Goal: Task Accomplishment & Management: Manage account settings

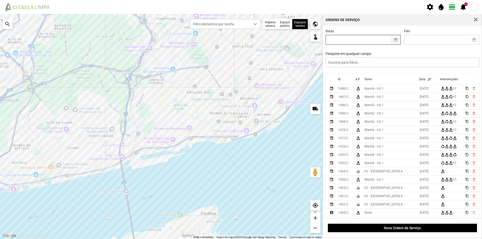
click at [394, 41] on button "button" at bounding box center [396, 39] width 10 height 9
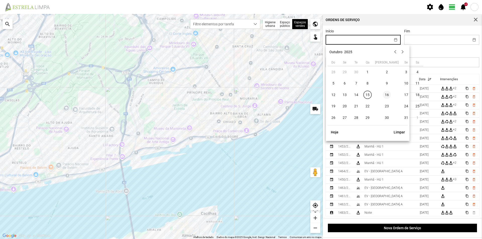
click at [383, 97] on span "16" at bounding box center [387, 95] width 8 height 8
type input "[DATE]"
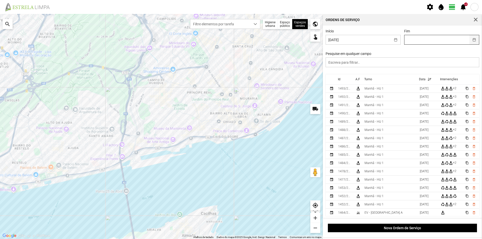
click at [470, 40] on button "button" at bounding box center [474, 39] width 10 height 9
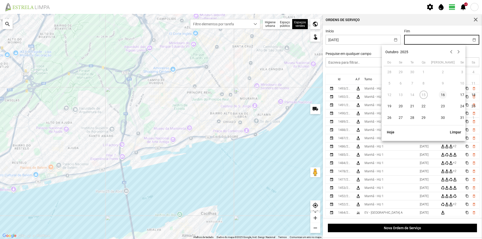
click at [439, 95] on span "16" at bounding box center [443, 95] width 8 height 8
type input "[DATE]"
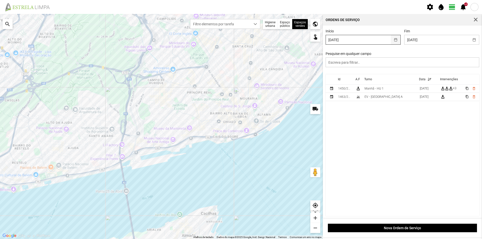
click at [393, 40] on button "button" at bounding box center [396, 39] width 10 height 9
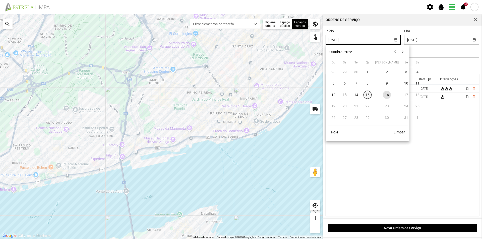
click at [366, 93] on span "15" at bounding box center [368, 95] width 8 height 8
type input "[DATE]"
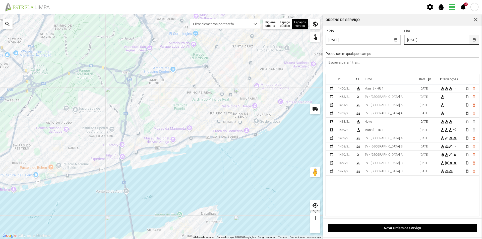
click at [471, 41] on button "button" at bounding box center [474, 39] width 10 height 9
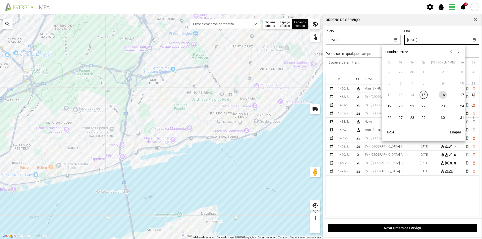
click at [424, 93] on span "15" at bounding box center [424, 95] width 8 height 8
type input "[DATE]"
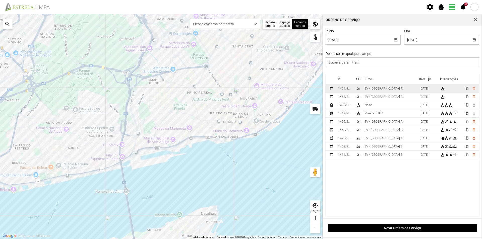
click at [398, 89] on td "EV - [GEOGRAPHIC_DATA] A" at bounding box center [390, 89] width 55 height 8
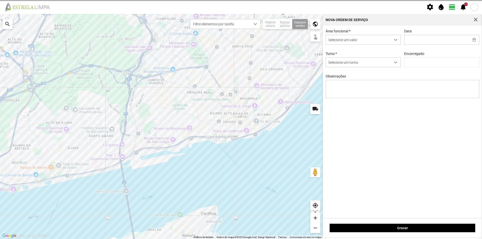
type input "[DATE]"
type textarea "Recolha de papeleiras"
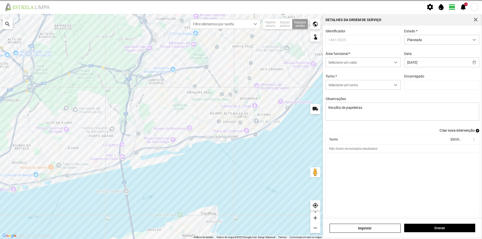
type input "[PERSON_NAME]"
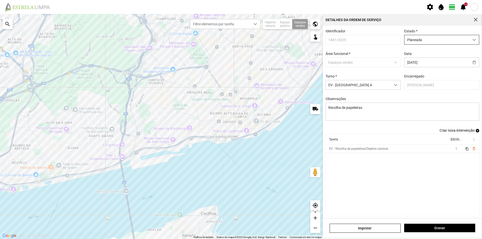
click at [460, 41] on span "Planeada" at bounding box center [436, 39] width 65 height 9
click at [425, 58] on li "Atribuída" at bounding box center [438, 58] width 73 height 9
click at [431, 229] on span "Gravar" at bounding box center [440, 228] width 66 height 4
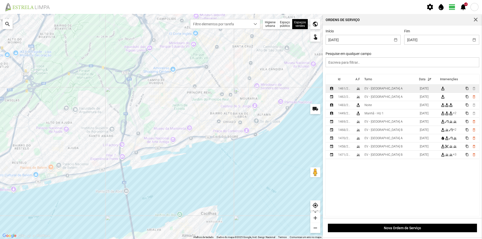
click at [394, 90] on td "EV - [GEOGRAPHIC_DATA] A" at bounding box center [390, 89] width 55 height 8
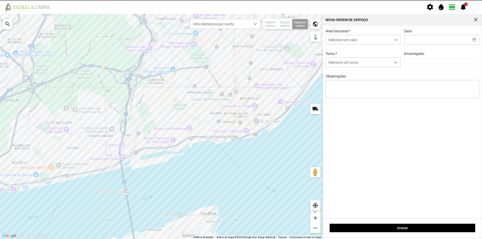
type input "[DATE]"
type textarea "Recolha de papeleiras"
type input "[PERSON_NAME]"
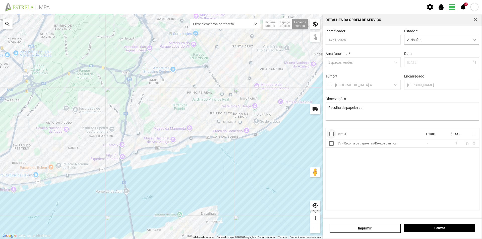
click at [332, 135] on div at bounding box center [331, 134] width 5 height 5
click at [474, 136] on span "more_vert" at bounding box center [474, 134] width 4 height 4
click at [456, 145] on span "Marcar como Concluída" at bounding box center [447, 144] width 37 height 4
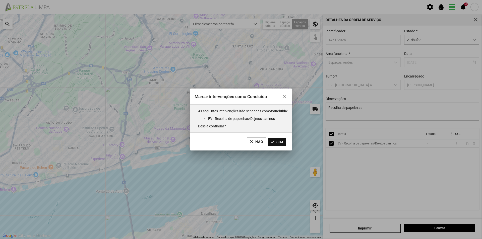
click at [283, 144] on button "Sim" at bounding box center [277, 142] width 18 height 9
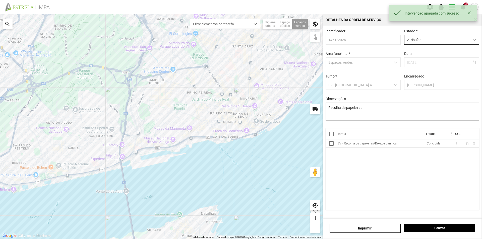
click at [441, 42] on span "Atribuída" at bounding box center [436, 39] width 65 height 9
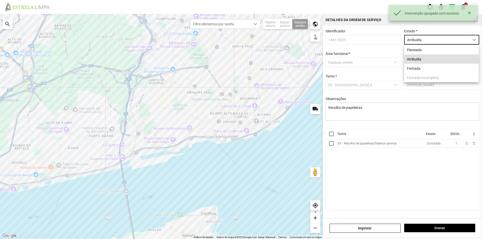
scroll to position [3, 22]
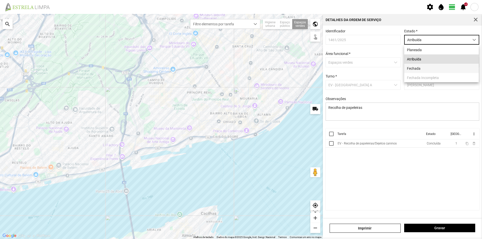
click at [422, 69] on li "Fechada" at bounding box center [441, 68] width 75 height 9
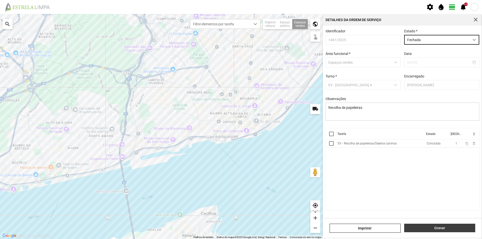
click at [437, 227] on span "Gravar" at bounding box center [440, 228] width 66 height 4
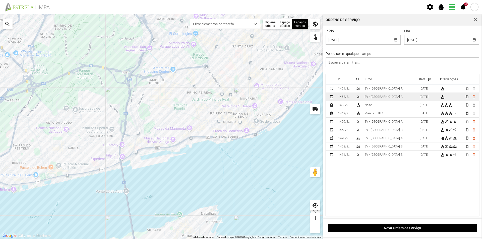
click at [389, 99] on td "EV - [GEOGRAPHIC_DATA] A" at bounding box center [390, 97] width 55 height 8
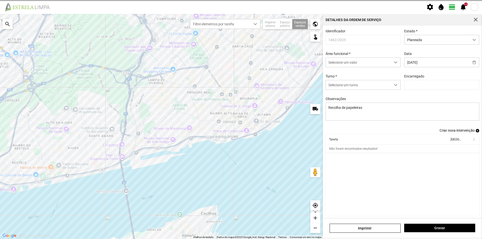
type input "[PERSON_NAME]"
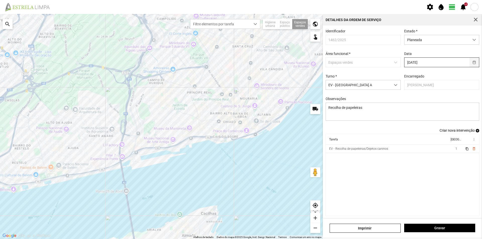
click at [469, 65] on button "button" at bounding box center [474, 62] width 10 height 9
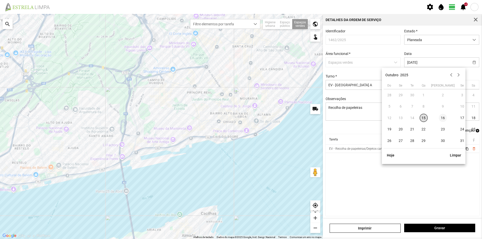
click at [439, 118] on span "16" at bounding box center [443, 118] width 8 height 8
type input "[DATE]"
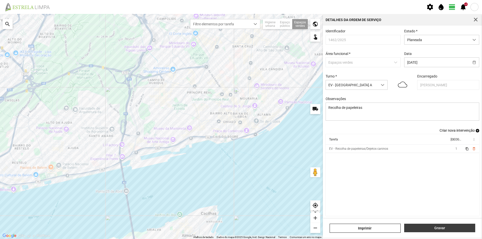
click at [444, 230] on span "Gravar" at bounding box center [440, 228] width 66 height 4
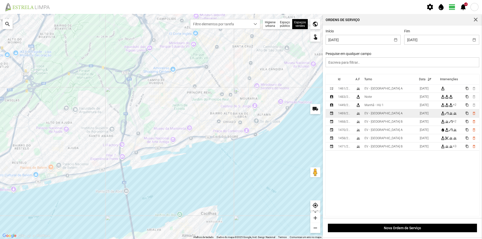
click at [386, 116] on td "EV - [GEOGRAPHIC_DATA] A" at bounding box center [390, 113] width 55 height 8
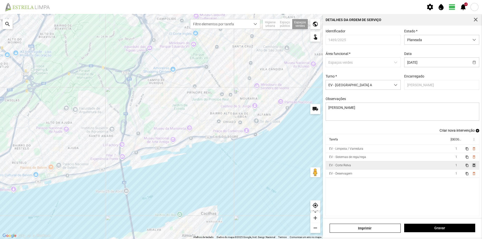
click at [472, 167] on span "delete_outline" at bounding box center [474, 165] width 4 height 4
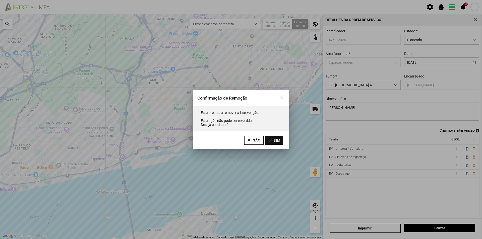
click at [282, 142] on button "Sim" at bounding box center [274, 140] width 18 height 9
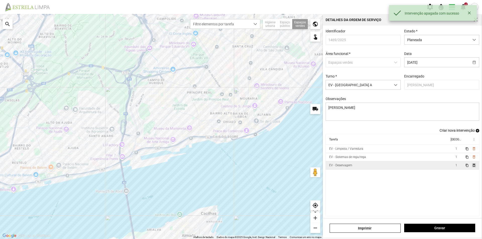
click at [472, 167] on span "delete_outline" at bounding box center [474, 165] width 4 height 4
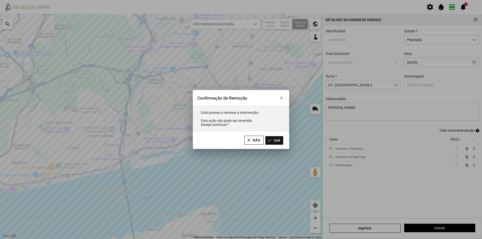
click at [281, 142] on button "Sim" at bounding box center [274, 140] width 18 height 9
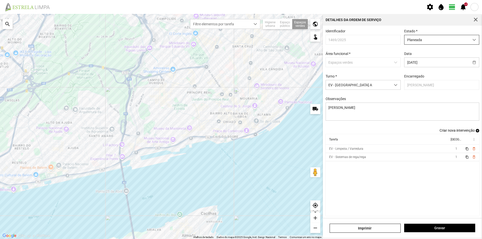
click at [433, 43] on span "Planeada" at bounding box center [436, 39] width 65 height 9
click at [417, 58] on li "Atribuída" at bounding box center [438, 58] width 73 height 9
click at [421, 230] on span "Gravar" at bounding box center [440, 228] width 66 height 4
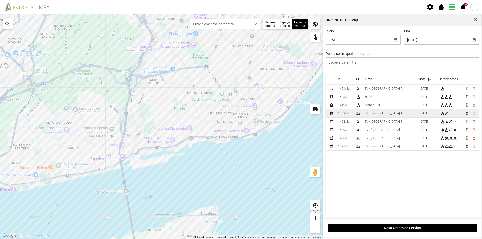
click at [381, 115] on div "EV - [GEOGRAPHIC_DATA] A" at bounding box center [384, 114] width 38 height 4
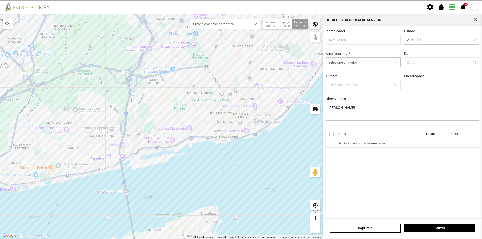
type input "[PERSON_NAME]"
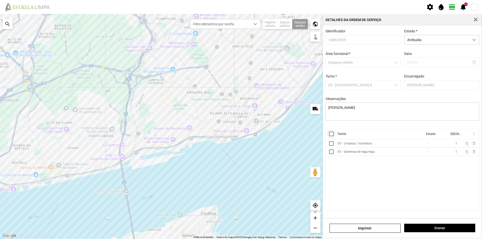
click at [333, 135] on div at bounding box center [331, 134] width 5 height 5
click at [473, 136] on span "more_vert" at bounding box center [474, 134] width 4 height 4
click at [453, 144] on span "Marcar como Concluída" at bounding box center [447, 144] width 37 height 4
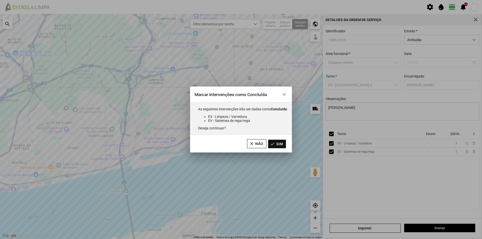
click at [284, 145] on button "Sim" at bounding box center [277, 144] width 18 height 9
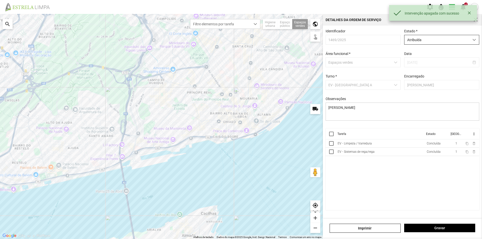
click at [432, 39] on span "Atribuída" at bounding box center [436, 39] width 65 height 9
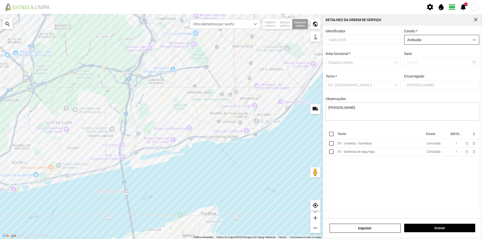
scroll to position [3, 22]
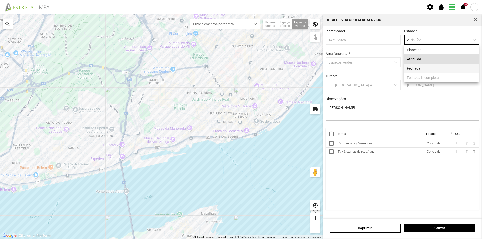
click at [412, 68] on li "Fechada" at bounding box center [441, 68] width 75 height 9
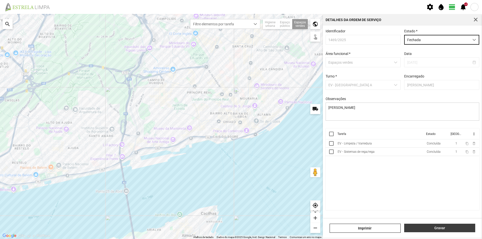
click at [429, 227] on span "Gravar" at bounding box center [440, 228] width 66 height 4
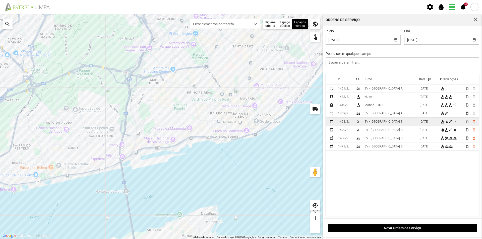
click at [376, 123] on div "EV - [GEOGRAPHIC_DATA] B" at bounding box center [384, 122] width 38 height 4
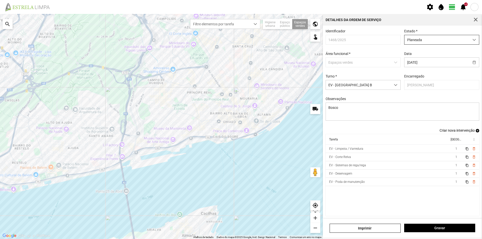
click at [439, 41] on span "Planeada" at bounding box center [436, 39] width 65 height 9
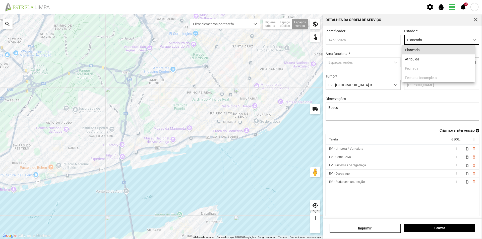
scroll to position [3, 22]
click at [420, 58] on li "Atribuída" at bounding box center [438, 58] width 73 height 9
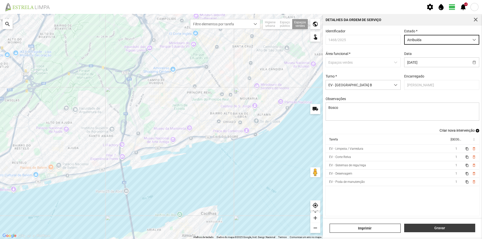
click at [429, 228] on span "Gravar" at bounding box center [440, 228] width 66 height 4
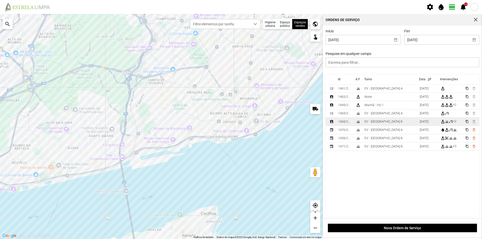
click at [369, 123] on div "EV - [GEOGRAPHIC_DATA] B" at bounding box center [384, 122] width 38 height 4
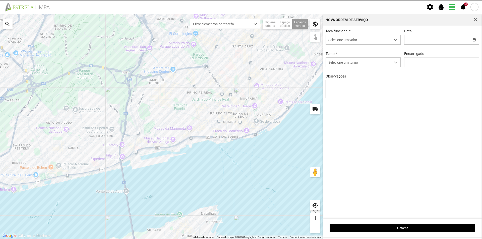
type input "[DATE]"
type textarea "Bosco"
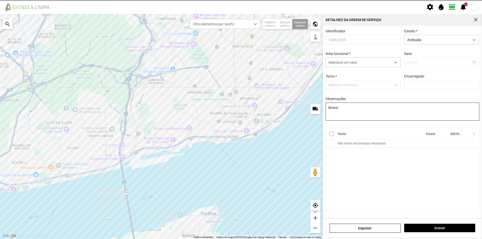
type input "[PERSON_NAME]"
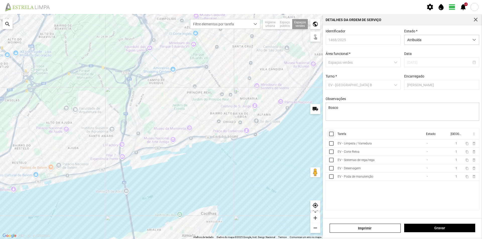
click at [331, 135] on div at bounding box center [331, 134] width 5 height 5
click at [473, 136] on span "more_vert" at bounding box center [474, 134] width 4 height 4
click at [454, 144] on span "Marcar como Concluída" at bounding box center [447, 144] width 37 height 4
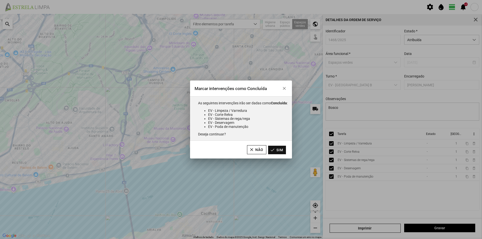
click at [283, 150] on button "Sim" at bounding box center [277, 150] width 18 height 9
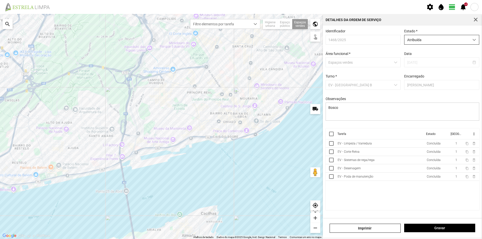
click at [425, 37] on span "Atribuída" at bounding box center [436, 39] width 65 height 9
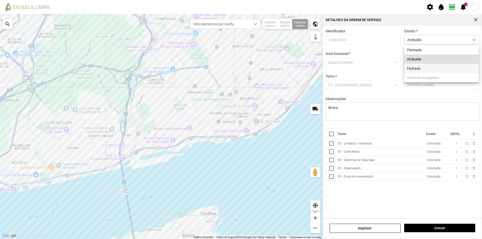
click at [418, 70] on li "Fechada" at bounding box center [441, 68] width 75 height 9
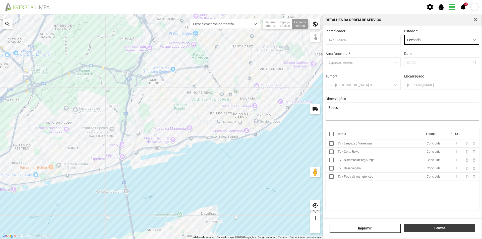
click at [428, 227] on span "Gravar" at bounding box center [440, 228] width 66 height 4
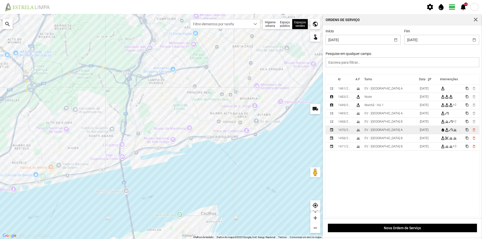
click at [388, 132] on td "EV - [GEOGRAPHIC_DATA] A" at bounding box center [390, 130] width 55 height 8
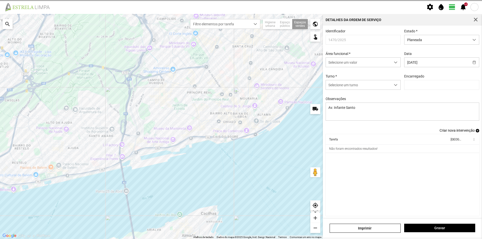
type input "[PERSON_NAME]"
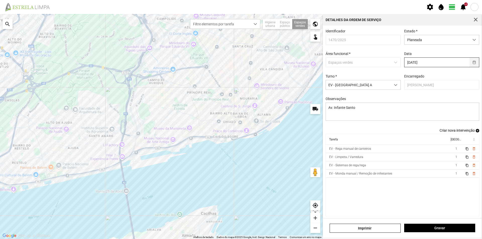
click at [471, 64] on button "button" at bounding box center [474, 62] width 10 height 9
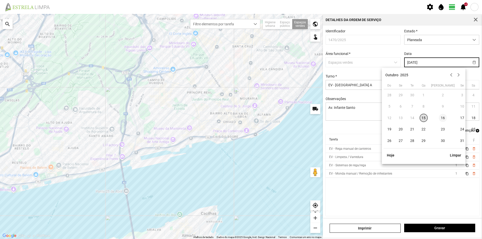
click at [439, 119] on span "16" at bounding box center [443, 118] width 8 height 8
type input "[DATE]"
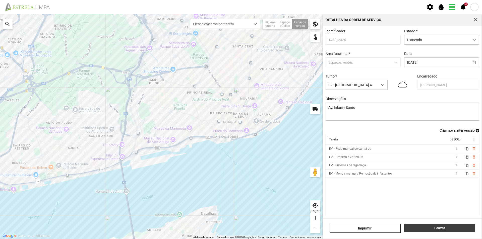
click at [435, 227] on span "Gravar" at bounding box center [440, 228] width 66 height 4
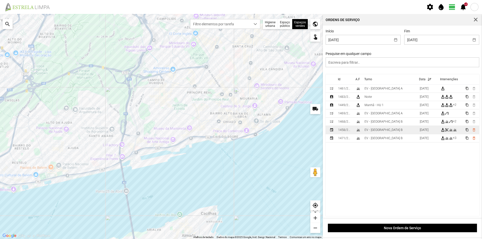
click at [385, 131] on td "EV - [GEOGRAPHIC_DATA] B" at bounding box center [390, 130] width 55 height 8
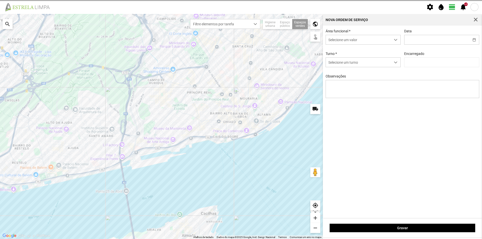
type input "[DATE]"
type input "[PERSON_NAME]"
type textarea "Cç. da Pampulha/Travessa dos Brunos"
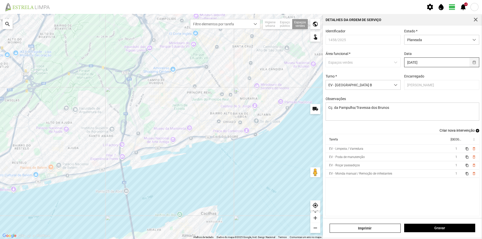
click at [471, 64] on button "button" at bounding box center [474, 62] width 10 height 9
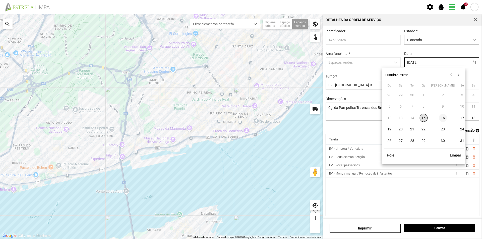
click at [439, 117] on span "16" at bounding box center [443, 118] width 8 height 8
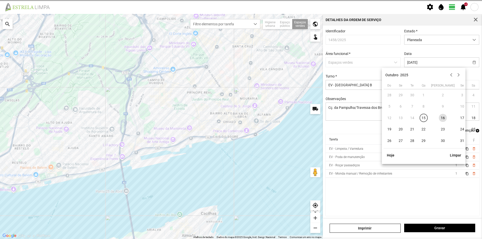
type input "[DATE]"
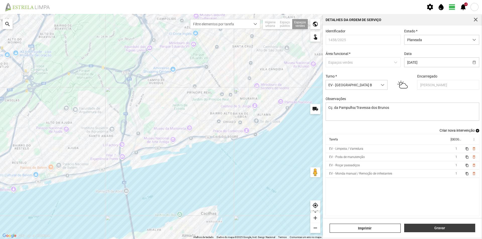
click at [436, 227] on span "Gravar" at bounding box center [440, 228] width 66 height 4
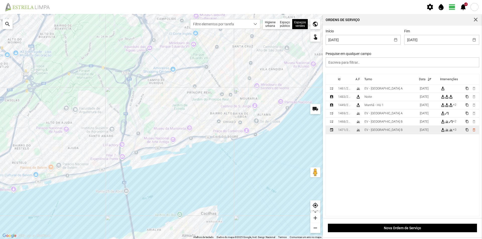
click at [391, 131] on td "EV - [GEOGRAPHIC_DATA] B" at bounding box center [390, 130] width 55 height 8
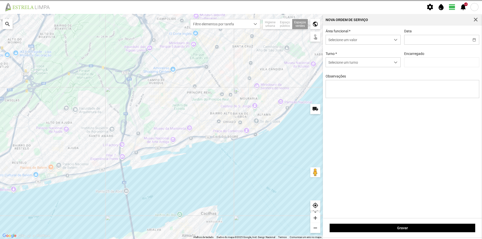
type input "[DATE]"
type input "[PERSON_NAME]"
type textarea "[PERSON_NAME] do [PERSON_NAME]"
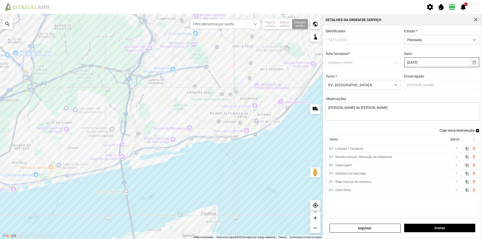
click at [471, 64] on button "button" at bounding box center [474, 62] width 10 height 9
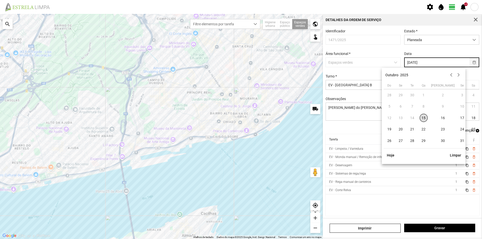
click at [471, 63] on button "button" at bounding box center [474, 62] width 10 height 9
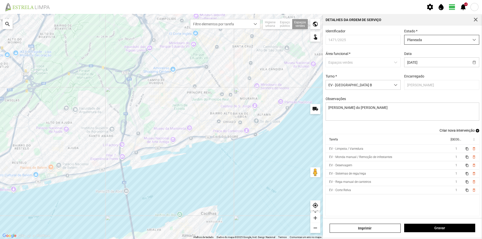
click at [469, 40] on div "dropdown trigger" at bounding box center [474, 39] width 10 height 9
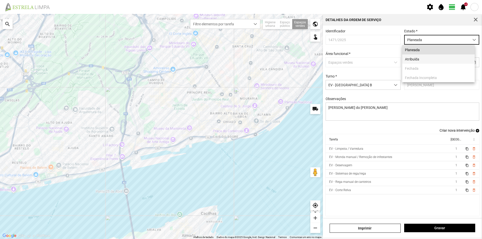
click at [439, 57] on li "Atribuída" at bounding box center [438, 58] width 73 height 9
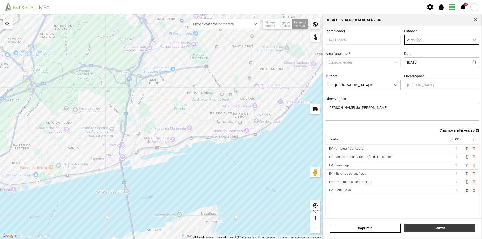
click at [425, 228] on span "Gravar" at bounding box center [440, 228] width 66 height 4
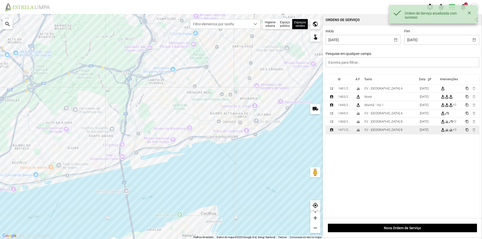
click at [361, 131] on td "grass" at bounding box center [358, 130] width 9 height 8
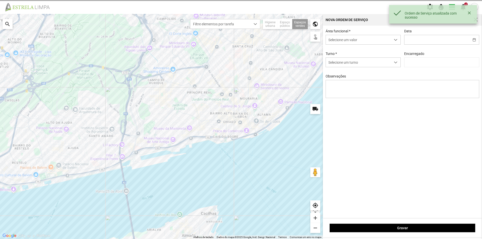
type input "[DATE]"
type textarea "[PERSON_NAME] do [PERSON_NAME]"
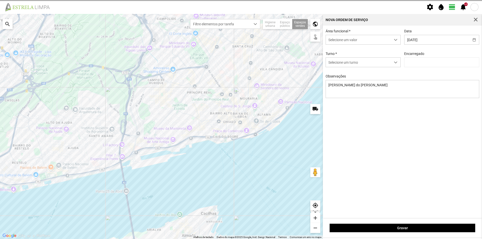
type input "[PERSON_NAME]"
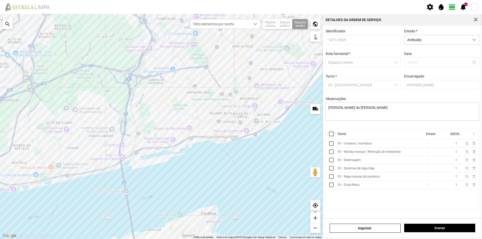
click at [332, 135] on div at bounding box center [331, 134] width 5 height 5
click at [475, 135] on span "more_vert" at bounding box center [474, 134] width 4 height 4
click at [457, 144] on span "Marcar como Concluída" at bounding box center [447, 144] width 37 height 4
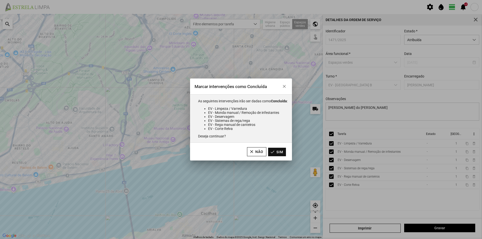
click at [279, 154] on button "Sim" at bounding box center [277, 152] width 18 height 9
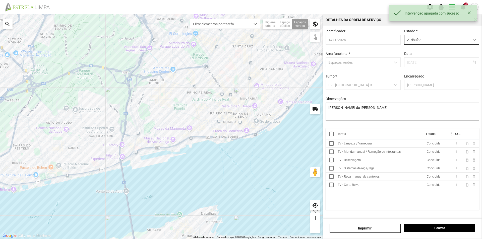
click at [441, 40] on span "Atribuída" at bounding box center [436, 39] width 65 height 9
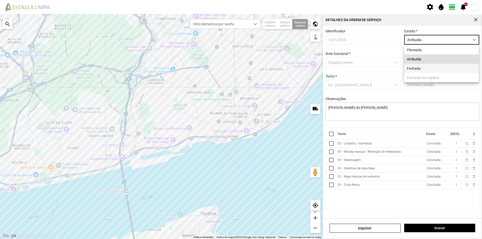
click at [422, 68] on li "Fechada" at bounding box center [441, 68] width 75 height 9
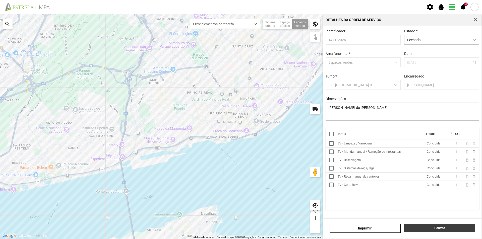
click at [449, 226] on button "Gravar" at bounding box center [439, 228] width 71 height 9
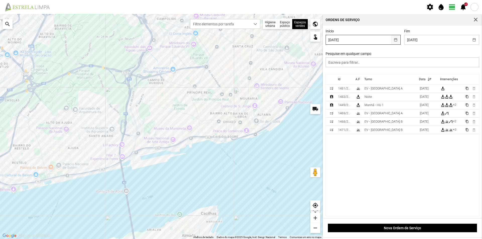
click at [395, 41] on button "button" at bounding box center [396, 39] width 10 height 9
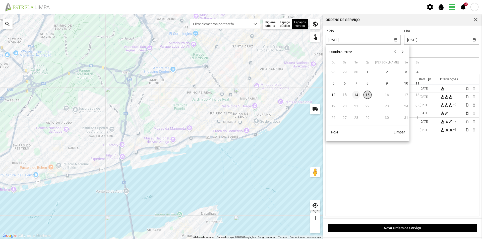
click at [356, 95] on span "14" at bounding box center [356, 95] width 8 height 8
type input "[DATE]"
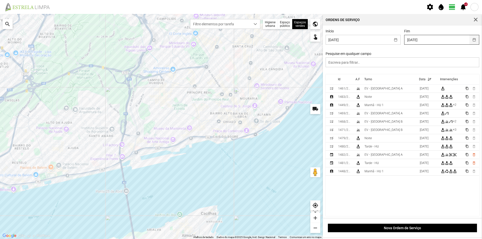
click at [470, 40] on button "button" at bounding box center [474, 39] width 10 height 9
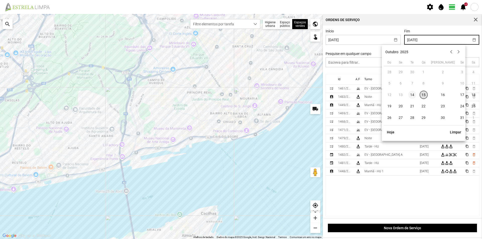
click at [412, 96] on span "14" at bounding box center [412, 95] width 8 height 8
type input "[DATE]"
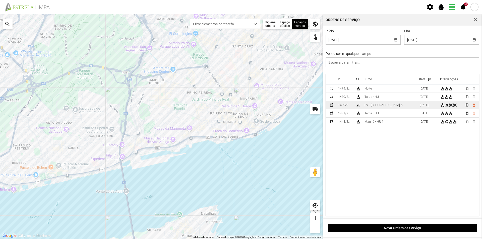
click at [383, 106] on td "EV - [GEOGRAPHIC_DATA] A" at bounding box center [390, 105] width 55 height 8
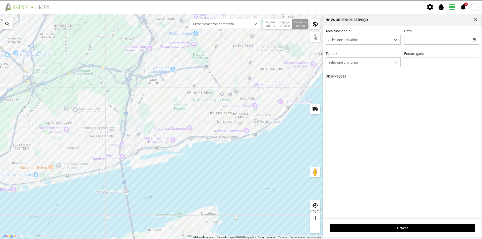
type input "[DATE]"
type textarea "[PERSON_NAME] do [PERSON_NAME]"
type input "[PERSON_NAME]"
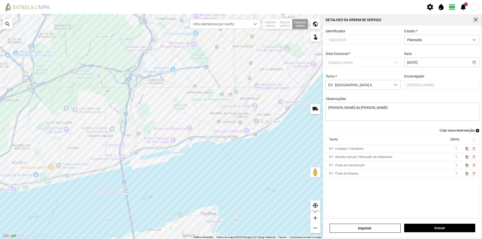
click at [477, 20] on span "button" at bounding box center [476, 20] width 5 height 5
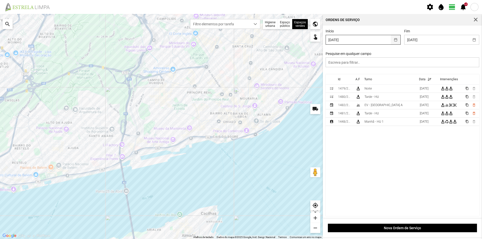
click at [392, 40] on button "button" at bounding box center [396, 39] width 10 height 9
click at [470, 41] on button "button" at bounding box center [474, 39] width 10 height 9
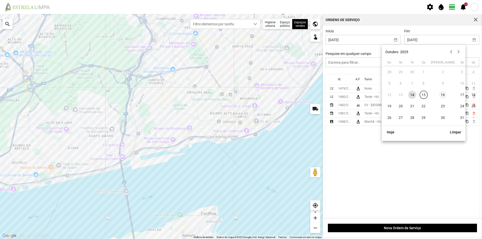
click at [439, 94] on span "16" at bounding box center [443, 95] width 8 height 8
type input "[DATE]"
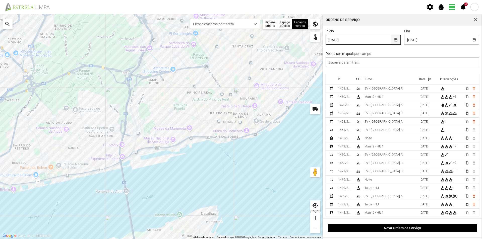
click at [395, 42] on button "button" at bounding box center [396, 39] width 10 height 9
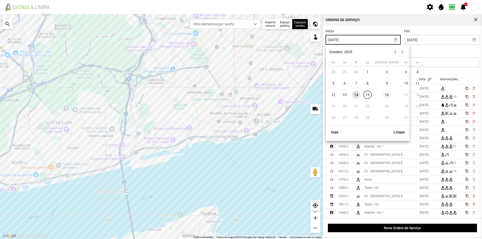
click at [383, 95] on span "16" at bounding box center [387, 95] width 8 height 8
type input "[DATE]"
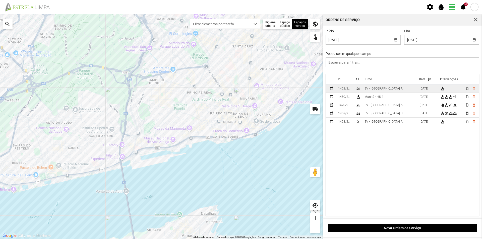
click at [393, 89] on td "EV - [GEOGRAPHIC_DATA] A" at bounding box center [390, 89] width 55 height 8
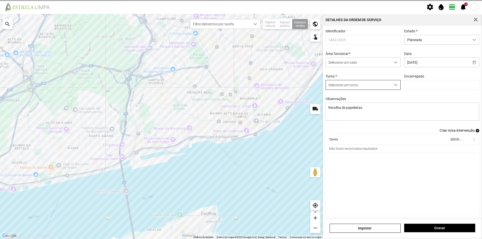
type input "[PERSON_NAME]"
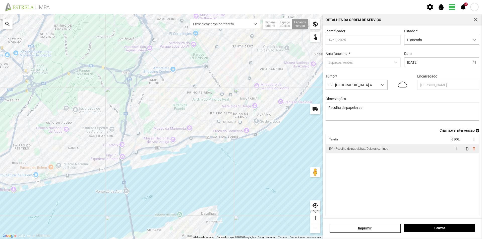
click at [409, 152] on td "EV - Recolha de papeleiras/Dejetos caninos" at bounding box center [388, 149] width 124 height 8
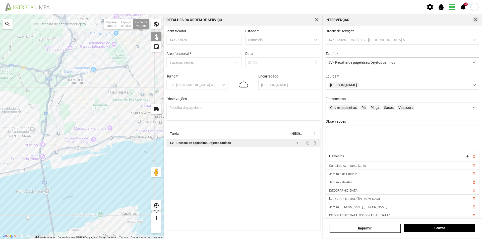
click at [477, 20] on span "button" at bounding box center [476, 20] width 5 height 5
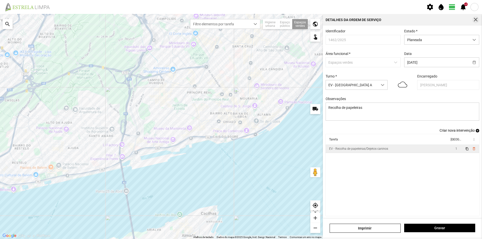
click at [476, 19] on span "button" at bounding box center [476, 20] width 5 height 5
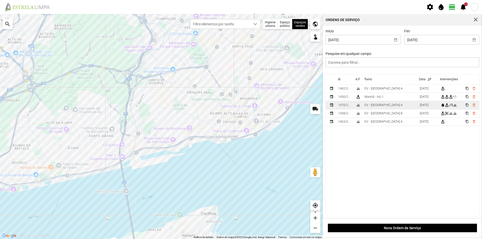
click at [386, 107] on td "EV - [GEOGRAPHIC_DATA] A" at bounding box center [390, 105] width 55 height 8
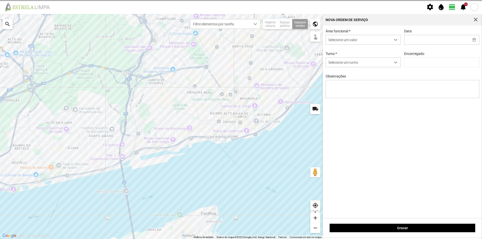
type input "[DATE]"
type textarea "Av. Infante Santo"
type input "[PERSON_NAME]"
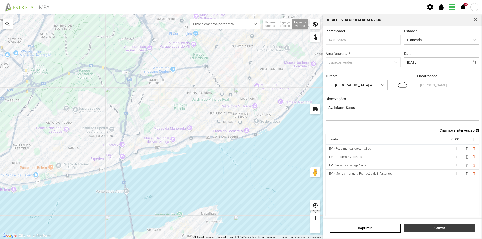
click at [444, 231] on button "Gravar" at bounding box center [439, 228] width 71 height 9
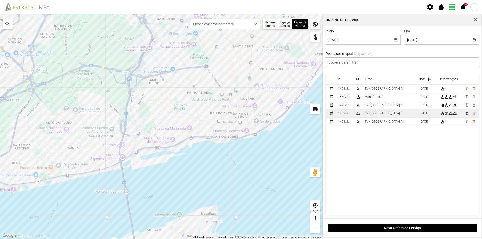
click at [388, 115] on td "EV - [GEOGRAPHIC_DATA] B" at bounding box center [390, 113] width 55 height 8
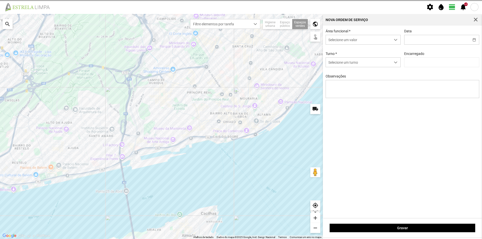
type input "[DATE]"
type textarea "Cç. da Pampulha/Travessa dos Brunos"
type input "[PERSON_NAME]"
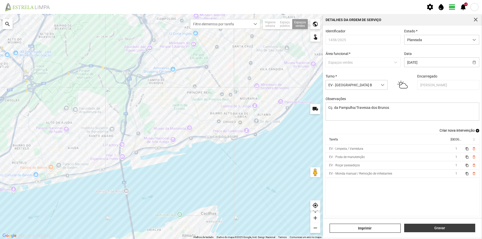
click at [431, 229] on span "Gravar" at bounding box center [440, 228] width 66 height 4
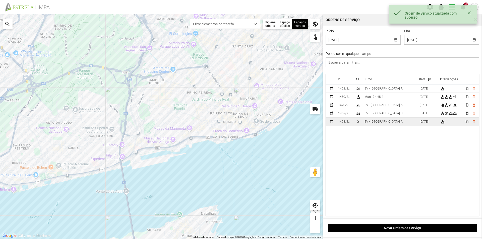
click at [391, 123] on td "EV - [GEOGRAPHIC_DATA] A" at bounding box center [390, 122] width 55 height 8
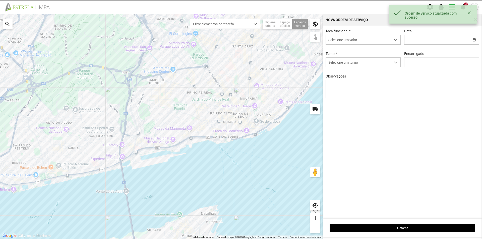
type input "[DATE]"
type textarea "Recolha de papeleiras"
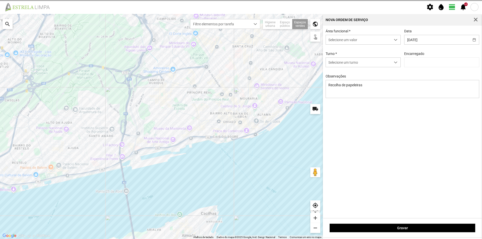
type input "[PERSON_NAME]"
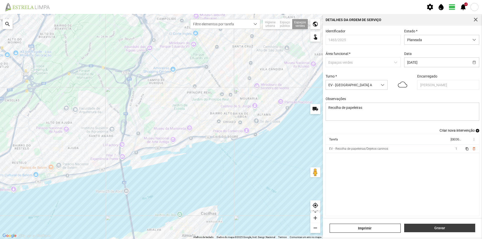
click at [429, 228] on span "Gravar" at bounding box center [440, 228] width 66 height 4
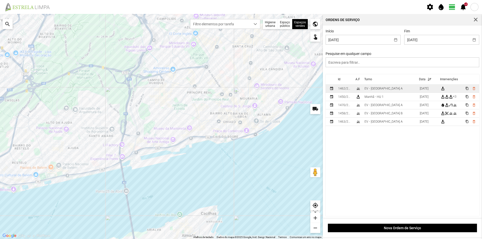
click at [380, 88] on div "EV - [GEOGRAPHIC_DATA] A" at bounding box center [384, 89] width 38 height 4
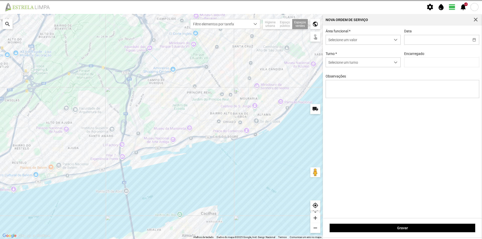
type input "[DATE]"
type input "[PERSON_NAME]"
type textarea "Recolha de papeleiras"
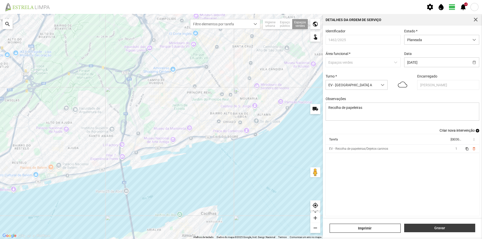
click at [443, 227] on span "Gravar" at bounding box center [440, 228] width 66 height 4
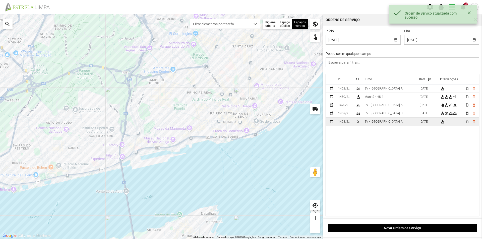
click at [381, 124] on div "EV - [GEOGRAPHIC_DATA] A" at bounding box center [384, 122] width 38 height 4
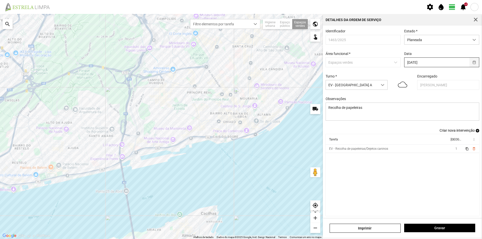
click at [470, 65] on button "button" at bounding box center [474, 62] width 10 height 9
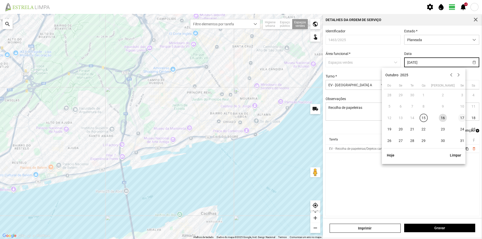
click at [458, 117] on span "17" at bounding box center [462, 118] width 8 height 8
type input "[DATE]"
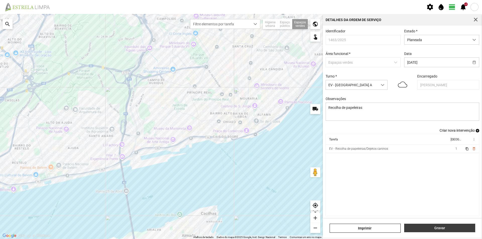
click at [447, 228] on span "Gravar" at bounding box center [440, 228] width 66 height 4
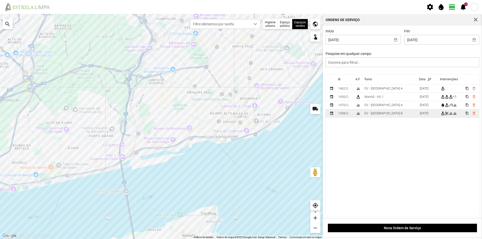
click at [390, 114] on td "EV - [GEOGRAPHIC_DATA] B" at bounding box center [390, 113] width 55 height 8
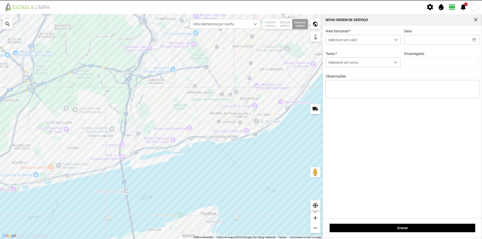
type input "[DATE]"
type input "[PERSON_NAME]"
type textarea "Cç. da Pampulha/Travessa dos Brunos"
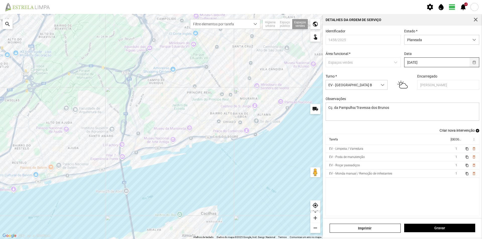
click at [470, 65] on button "button" at bounding box center [474, 62] width 10 height 9
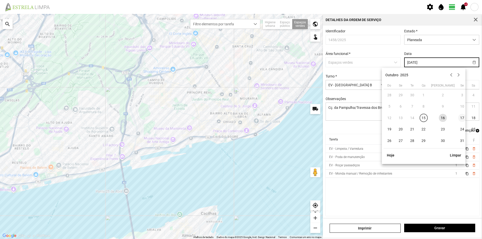
click at [458, 118] on span "17" at bounding box center [462, 118] width 8 height 8
type input "[DATE]"
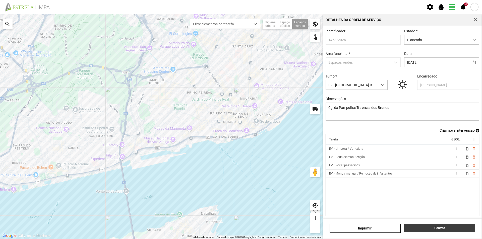
click at [444, 229] on span "Gravar" at bounding box center [440, 228] width 66 height 4
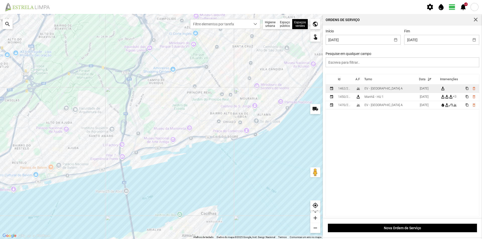
click at [385, 90] on td "EV - [GEOGRAPHIC_DATA] A" at bounding box center [390, 89] width 55 height 8
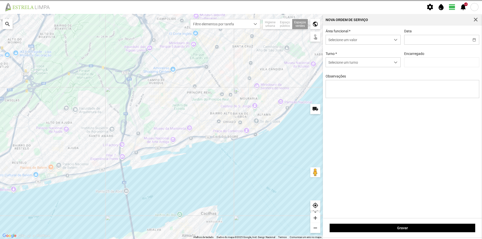
type input "[DATE]"
type textarea "Recolha de papeleiras"
type input "[PERSON_NAME]"
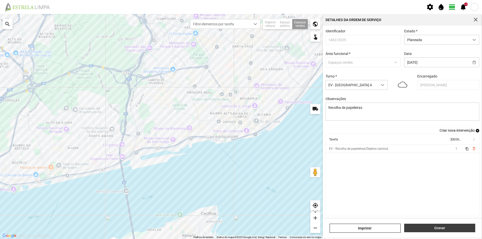
click at [435, 228] on span "Gravar" at bounding box center [440, 228] width 66 height 4
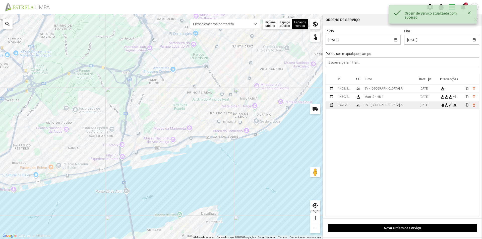
click at [381, 106] on div "EV - [GEOGRAPHIC_DATA] A" at bounding box center [384, 105] width 38 height 4
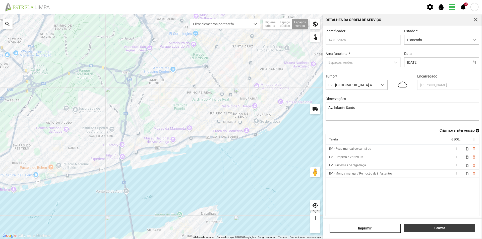
click at [423, 227] on span "Gravar" at bounding box center [440, 228] width 66 height 4
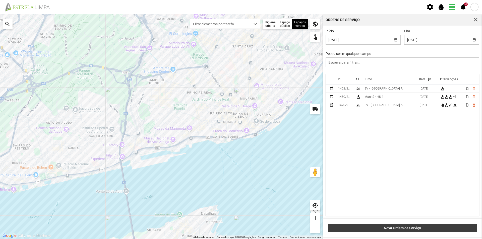
click at [396, 229] on span "Nova Ordem de Serviço" at bounding box center [403, 228] width 144 height 4
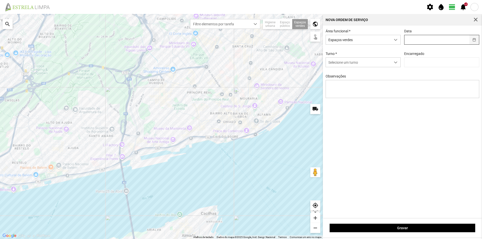
click at [474, 42] on button "button" at bounding box center [474, 39] width 10 height 9
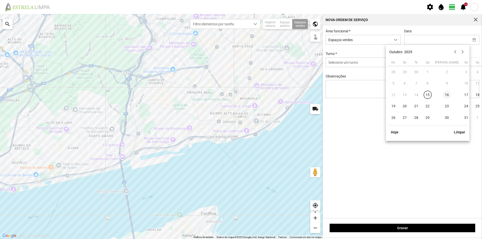
click at [443, 95] on span "16" at bounding box center [447, 95] width 8 height 8
type input "[DATE]"
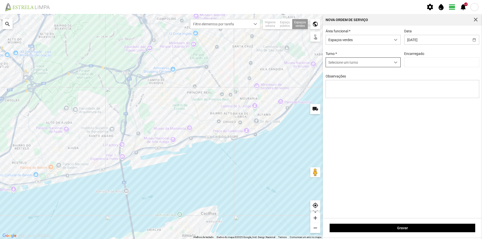
click at [393, 62] on div "dropdown trigger" at bounding box center [396, 62] width 10 height 9
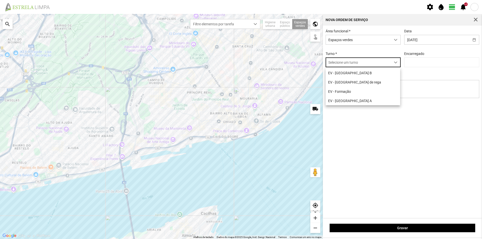
scroll to position [3, 22]
click at [351, 101] on li "EV - [GEOGRAPHIC_DATA] A" at bounding box center [363, 100] width 75 height 9
type input "[PERSON_NAME]"
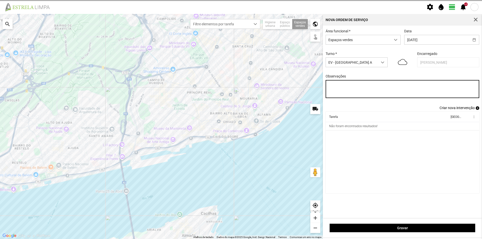
click at [336, 87] on textarea "Observações" at bounding box center [403, 89] width 154 height 18
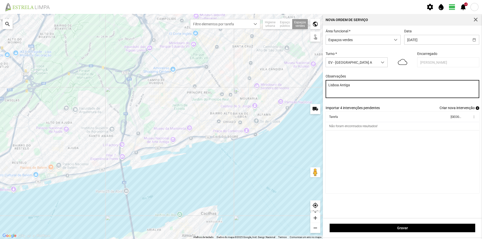
type textarea "Lisboa Antiga"
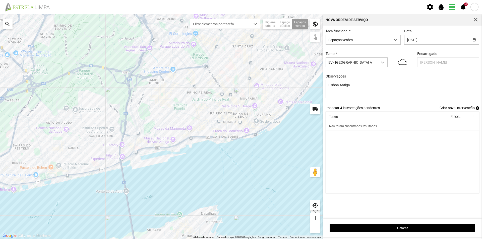
click at [354, 140] on cdk-virtual-scroll-viewport "Tarefa Equipa more_vert Não foram encontrados resultados!" at bounding box center [403, 153] width 154 height 82
click at [469, 109] on span "Criar nova intervenção" at bounding box center [457, 108] width 35 height 4
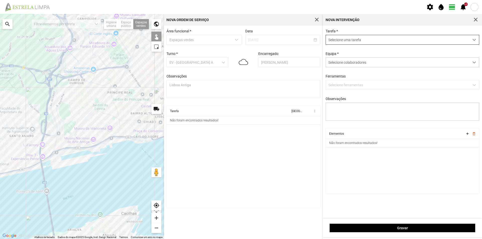
click at [340, 40] on span "Selecione uma tarefa" at bounding box center [398, 39] width 144 height 9
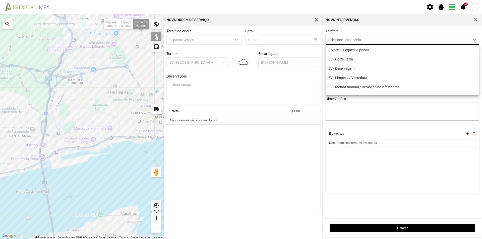
scroll to position [3, 22]
click at [346, 59] on li "EV - Corte Relva" at bounding box center [402, 58] width 153 height 9
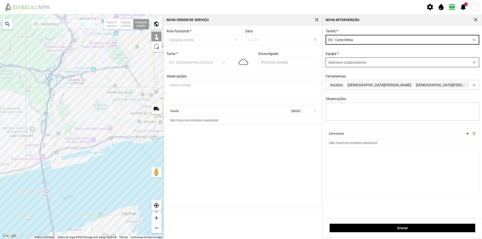
click at [346, 63] on span "Selecione colaboradores" at bounding box center [347, 63] width 38 height 4
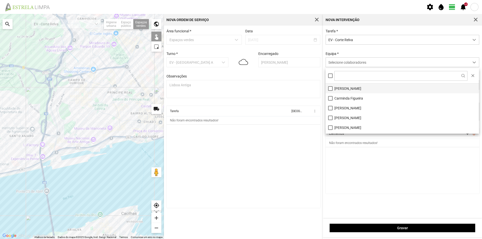
click at [348, 94] on li "Carminda Figueira" at bounding box center [402, 98] width 153 height 10
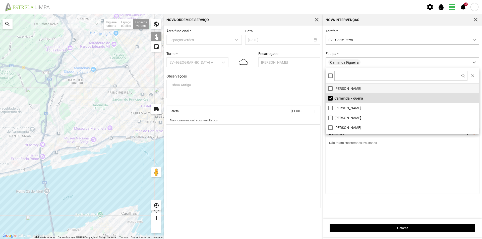
click at [347, 89] on li "[PERSON_NAME]" at bounding box center [402, 89] width 153 height 10
click at [330, 97] on li "Carminda Figueira" at bounding box center [402, 98] width 153 height 10
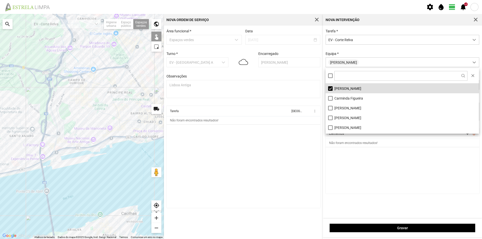
click at [367, 161] on cdk-virtual-scroll-viewport "Elementos add delete_outline Não foram encontrados resultados!" at bounding box center [403, 161] width 154 height 65
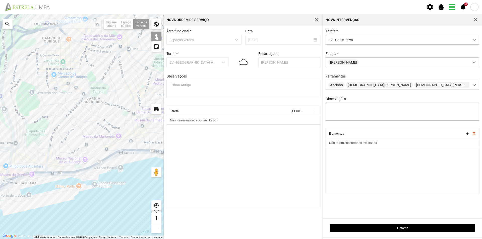
drag, startPoint x: 104, startPoint y: 110, endPoint x: 90, endPoint y: 127, distance: 22.3
click at [90, 127] on div at bounding box center [82, 126] width 164 height 225
click at [125, 113] on div at bounding box center [82, 126] width 164 height 225
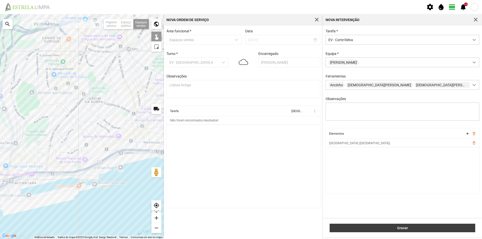
click at [392, 227] on span "Gravar" at bounding box center [402, 228] width 140 height 4
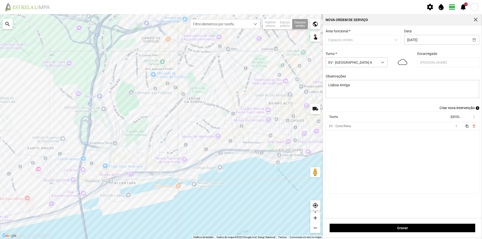
click at [478, 110] on span "add" at bounding box center [478, 108] width 4 height 4
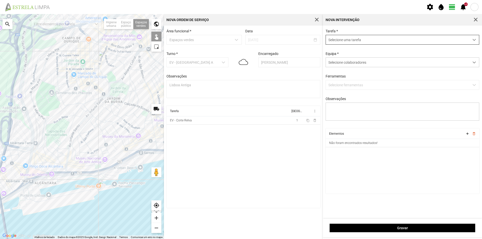
click at [338, 40] on span "Selecione uma tarefa" at bounding box center [398, 39] width 144 height 9
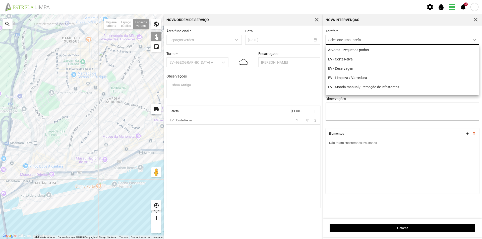
scroll to position [3, 22]
click at [356, 70] on li "EV - Deservagem" at bounding box center [402, 68] width 153 height 9
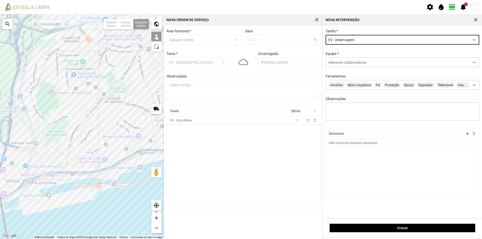
click at [474, 38] on div "dropdown trigger" at bounding box center [474, 39] width 10 height 9
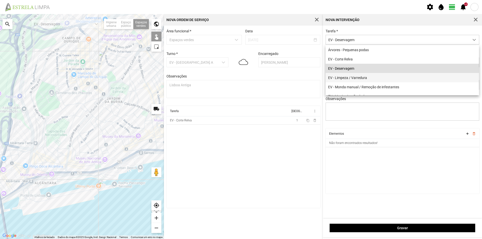
click at [384, 77] on li "EV - Limpeza / Varredura" at bounding box center [402, 77] width 153 height 9
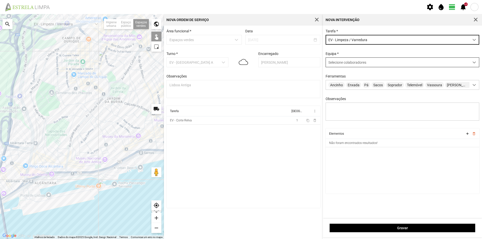
click at [349, 65] on span "Selecione colaboradores" at bounding box center [347, 63] width 38 height 4
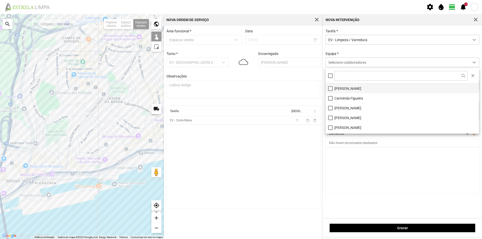
click at [348, 87] on li "[PERSON_NAME]" at bounding box center [402, 89] width 153 height 10
click at [358, 164] on cdk-virtual-scroll-viewport "Elementos add delete_outline Não foram encontrados resultados!" at bounding box center [403, 161] width 154 height 65
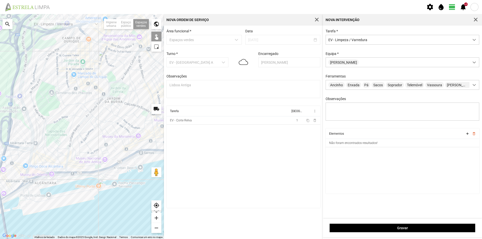
click at [146, 112] on div at bounding box center [82, 126] width 164 height 225
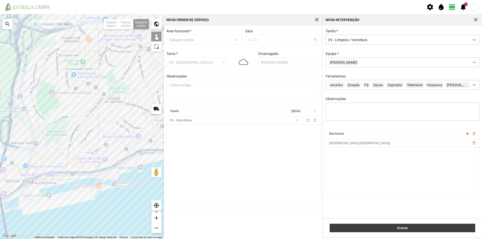
click at [357, 227] on span "Gravar" at bounding box center [402, 228] width 140 height 4
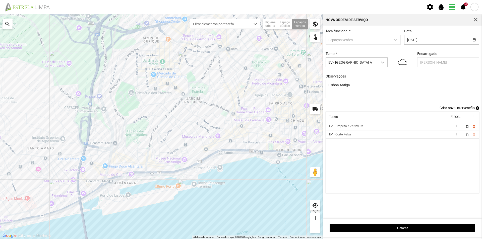
click at [478, 109] on span "add" at bounding box center [478, 108] width 4 height 4
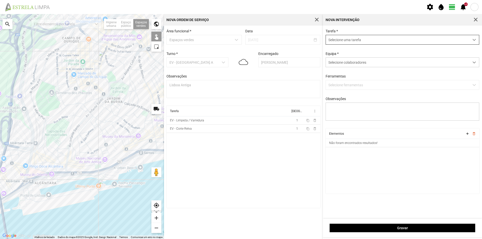
click at [348, 41] on span "Selecione uma tarefa" at bounding box center [398, 39] width 144 height 9
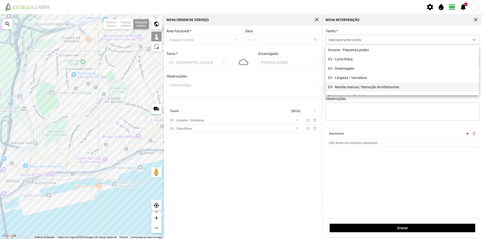
click at [362, 88] on li "EV - Monda manual / Remoção de infestantes" at bounding box center [402, 86] width 153 height 9
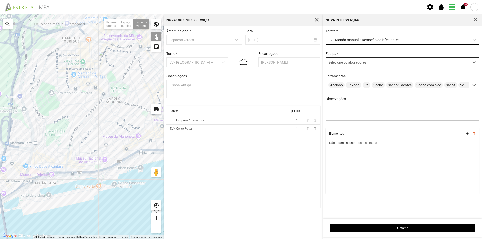
click at [340, 62] on span "Selecione colaboradores" at bounding box center [347, 63] width 38 height 4
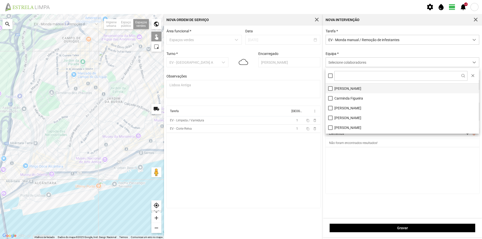
click at [343, 90] on li "[PERSON_NAME]" at bounding box center [402, 89] width 153 height 10
click at [342, 156] on cdk-virtual-scroll-viewport "Elementos add delete_outline Não foram encontrados resultados!" at bounding box center [403, 161] width 154 height 65
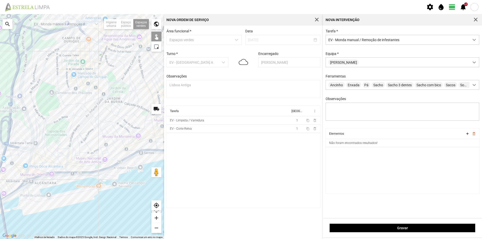
click at [145, 115] on div at bounding box center [82, 126] width 164 height 225
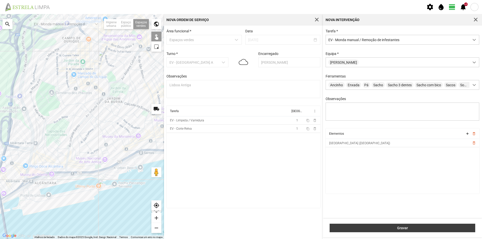
click at [363, 228] on span "Gravar" at bounding box center [402, 228] width 140 height 4
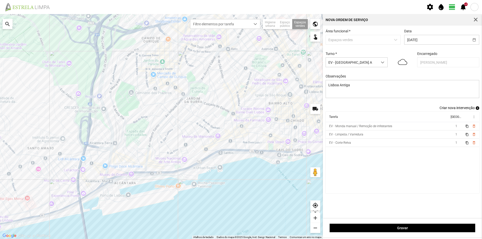
click at [478, 110] on span "add" at bounding box center [478, 108] width 4 height 4
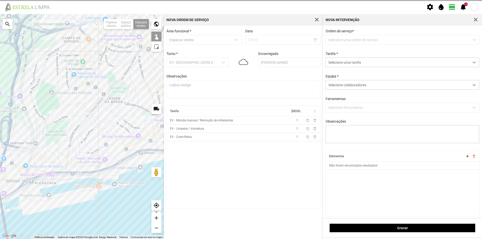
click at [341, 37] on p-dropdown "Selecione uma ordem de serviço" at bounding box center [403, 40] width 154 height 10
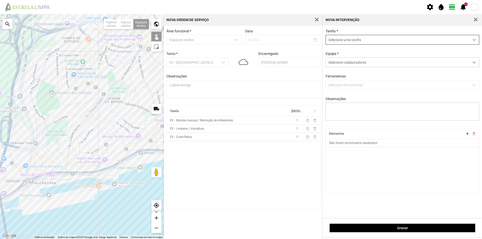
click at [342, 42] on span "Selecione uma tarefa" at bounding box center [398, 39] width 144 height 9
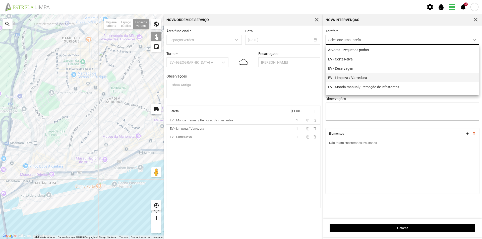
scroll to position [50, 0]
click at [370, 85] on li "EV - Rega manual de canteiros" at bounding box center [402, 83] width 153 height 9
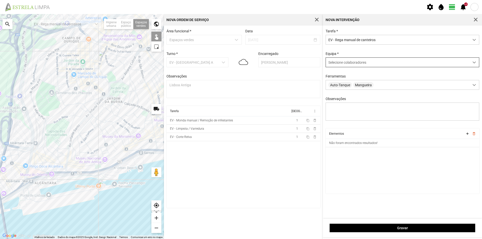
click at [337, 63] on span "Selecione colaboradores" at bounding box center [347, 63] width 38 height 4
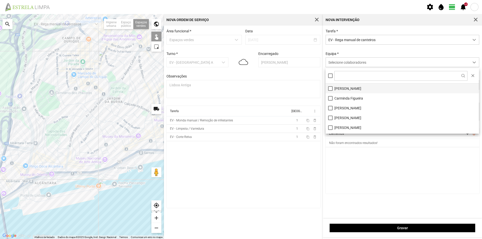
click at [344, 87] on li "[PERSON_NAME]" at bounding box center [402, 89] width 153 height 10
click at [354, 166] on cdk-virtual-scroll-viewport "Elementos add delete_outline Não foram encontrados resultados!" at bounding box center [403, 161] width 154 height 65
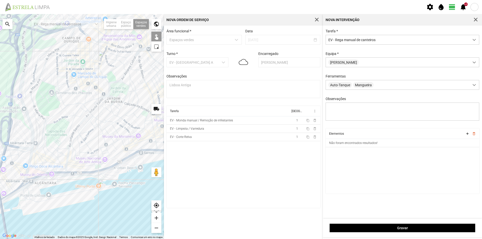
click at [146, 115] on div at bounding box center [82, 126] width 164 height 225
click at [142, 112] on div at bounding box center [82, 126] width 164 height 225
click at [146, 114] on div at bounding box center [82, 126] width 164 height 225
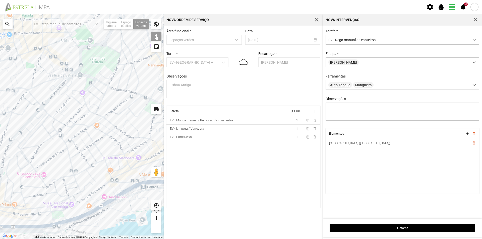
click at [147, 106] on div at bounding box center [82, 126] width 164 height 225
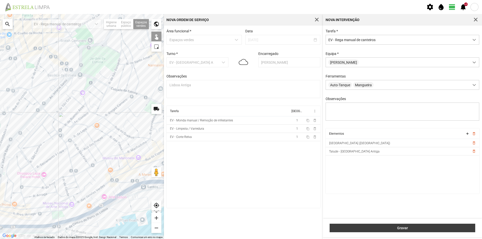
click at [415, 226] on span "Gravar" at bounding box center [402, 228] width 140 height 4
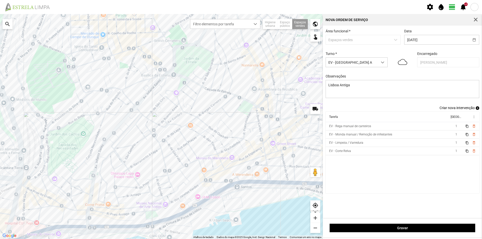
click at [478, 110] on span "add" at bounding box center [478, 108] width 4 height 4
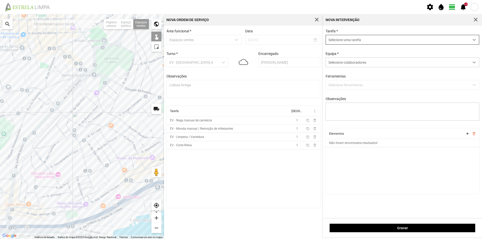
click at [354, 41] on span "Selecione uma tarefa" at bounding box center [398, 39] width 144 height 9
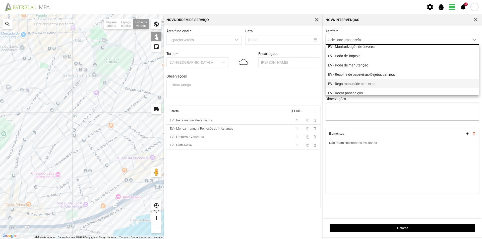
scroll to position [50, 0]
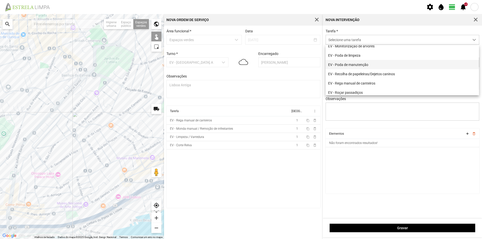
click at [356, 68] on li "EV - Poda de manutenção" at bounding box center [402, 64] width 153 height 9
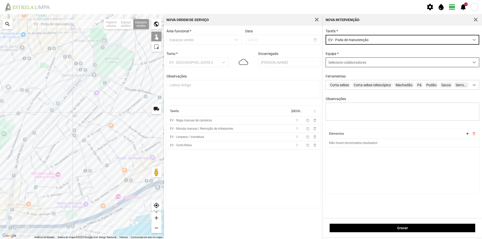
click at [345, 62] on span "Selecione colaboradores" at bounding box center [347, 63] width 38 height 4
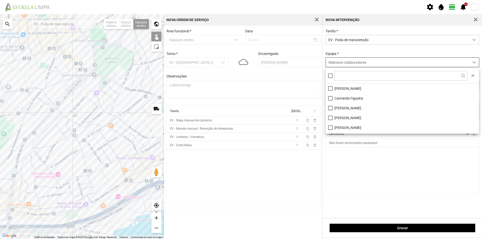
scroll to position [3, 22]
click at [342, 88] on li "[PERSON_NAME]" at bounding box center [402, 89] width 153 height 10
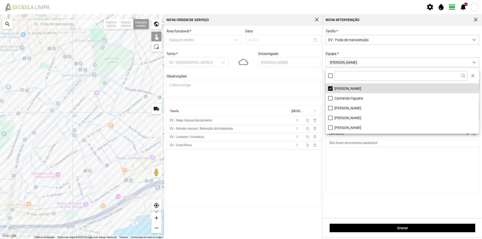
click at [362, 157] on cdk-virtual-scroll-viewport "Elementos add delete_outline Não foram encontrados resultados!" at bounding box center [403, 161] width 154 height 65
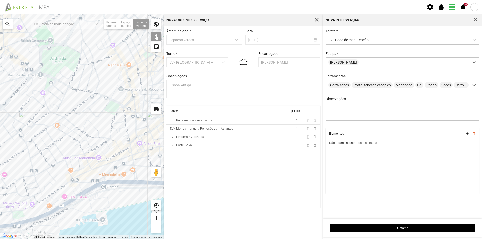
drag, startPoint x: 125, startPoint y: 146, endPoint x: 71, endPoint y: 146, distance: 54.7
click at [71, 146] on div at bounding box center [82, 126] width 164 height 225
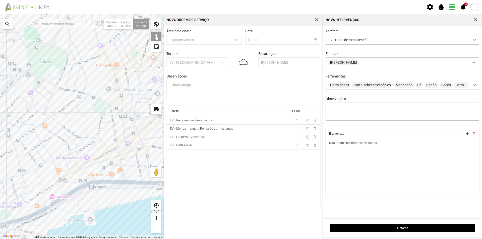
click at [101, 109] on div at bounding box center [82, 126] width 164 height 225
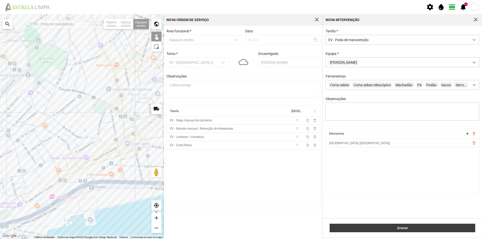
click at [406, 229] on span "Gravar" at bounding box center [402, 228] width 140 height 4
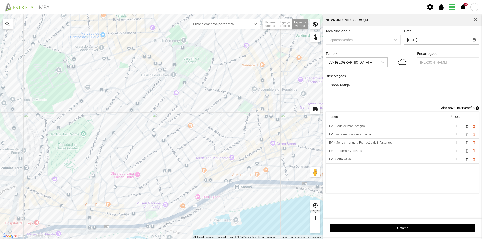
click at [476, 109] on span "add" at bounding box center [478, 108] width 4 height 4
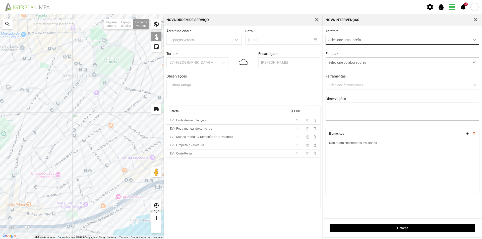
click at [338, 38] on span "Selecione uma tarefa" at bounding box center [398, 39] width 144 height 9
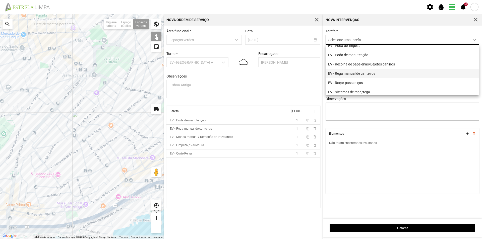
scroll to position [64, 0]
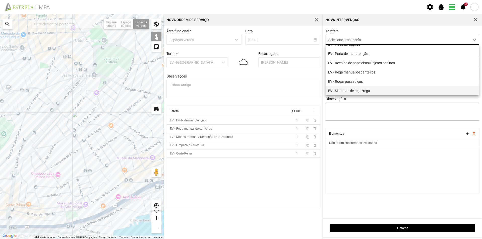
click at [360, 91] on li "EV - Sistemas de rega/rega" at bounding box center [402, 90] width 153 height 9
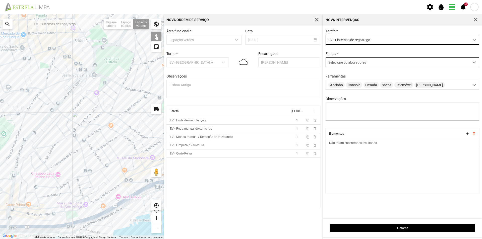
click at [340, 63] on span "Selecione colaboradores" at bounding box center [347, 63] width 38 height 4
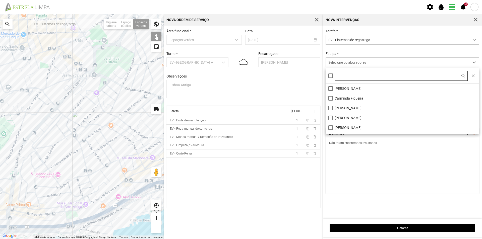
scroll to position [3, 22]
click at [342, 89] on li "[PERSON_NAME]" at bounding box center [402, 89] width 153 height 10
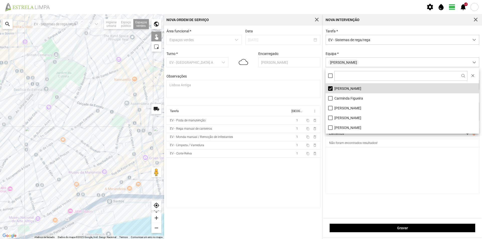
drag, startPoint x: 143, startPoint y: 134, endPoint x: 94, endPoint y: 149, distance: 51.5
click at [94, 149] on div at bounding box center [82, 126] width 164 height 225
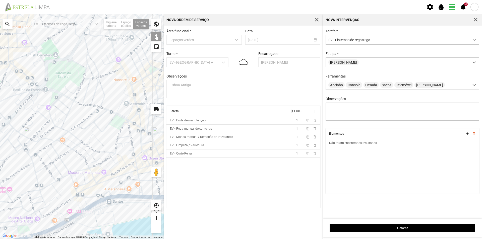
click at [115, 125] on div at bounding box center [82, 126] width 164 height 225
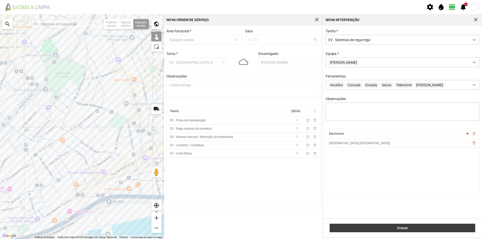
click at [364, 227] on span "Gravar" at bounding box center [402, 228] width 140 height 4
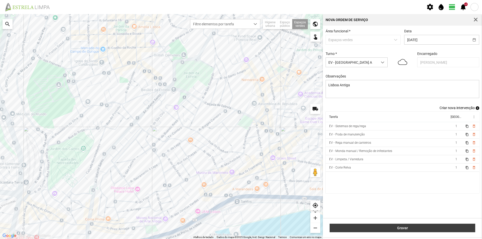
click at [381, 228] on span "Gravar" at bounding box center [402, 228] width 140 height 4
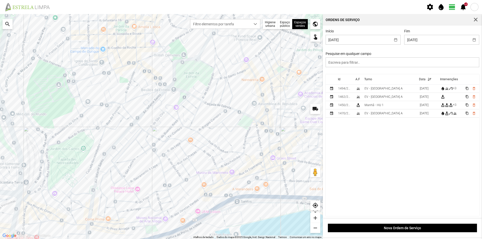
click at [462, 5] on span "+9 notifications" at bounding box center [463, 7] width 8 height 8
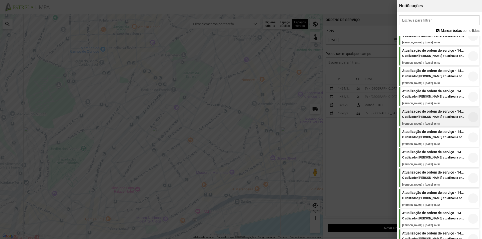
scroll to position [734, 0]
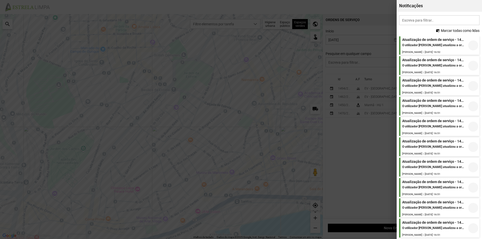
click at [385, 11] on div at bounding box center [241, 119] width 482 height 239
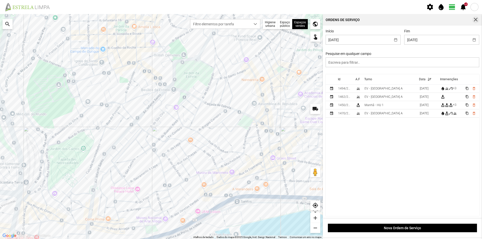
click at [474, 20] on span "button" at bounding box center [476, 20] width 5 height 5
